Goal: Information Seeking & Learning: Understand process/instructions

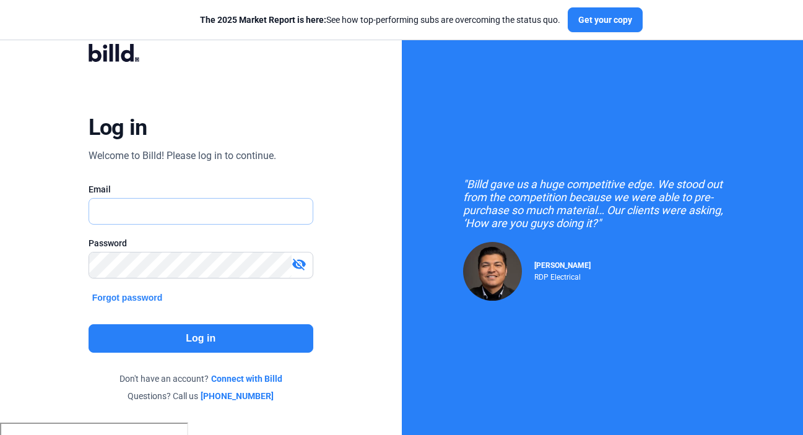
click at [204, 220] on input "text" at bounding box center [194, 211] width 210 height 25
type input "[EMAIL_ADDRESS][DOMAIN_NAME]"
click at [208, 342] on button "Log in" at bounding box center [200, 338] width 225 height 28
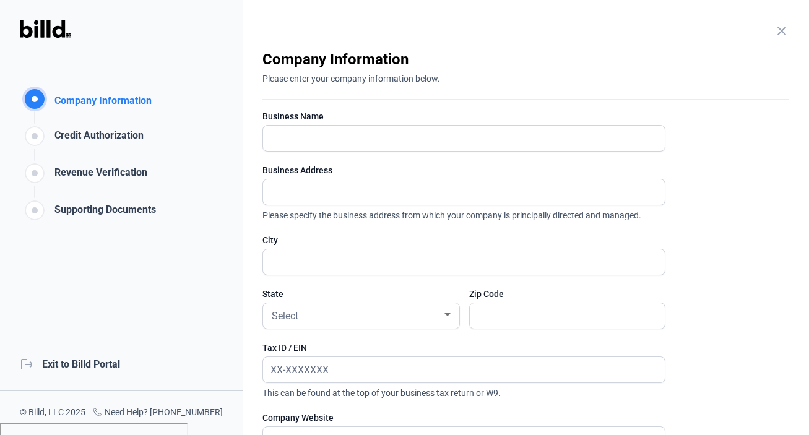
click at [776, 37] on mat-icon "close" at bounding box center [781, 31] width 15 height 15
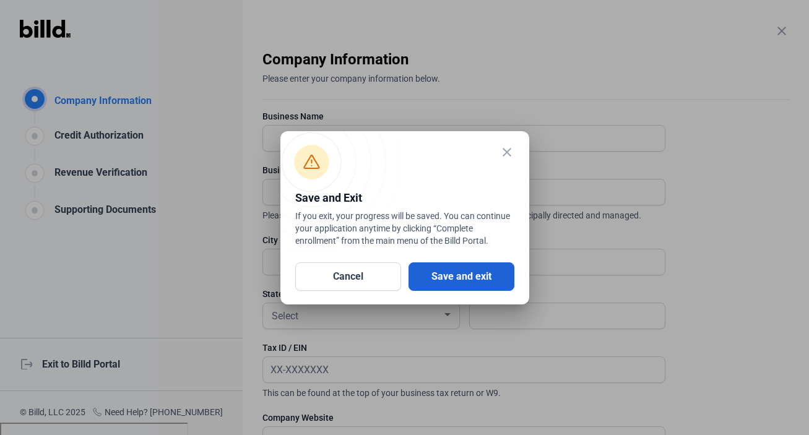
click at [434, 274] on button "Save and exit" at bounding box center [461, 276] width 106 height 28
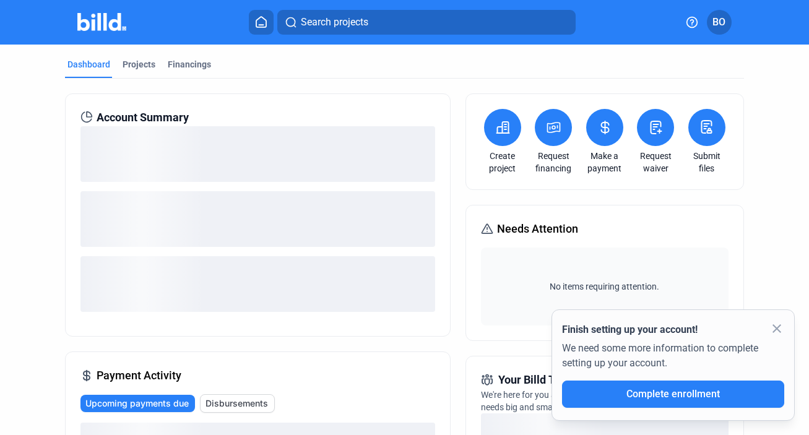
click at [692, 26] on icon at bounding box center [692, 22] width 12 height 12
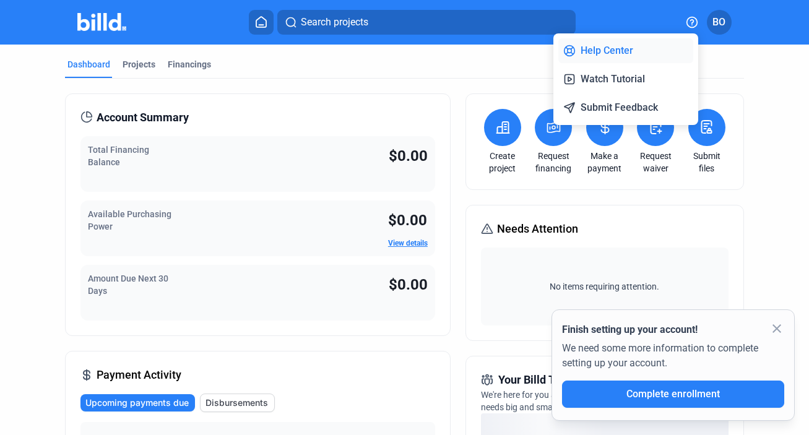
click at [598, 46] on button "Help Center" at bounding box center [625, 50] width 135 height 25
